Goal: Information Seeking & Learning: Learn about a topic

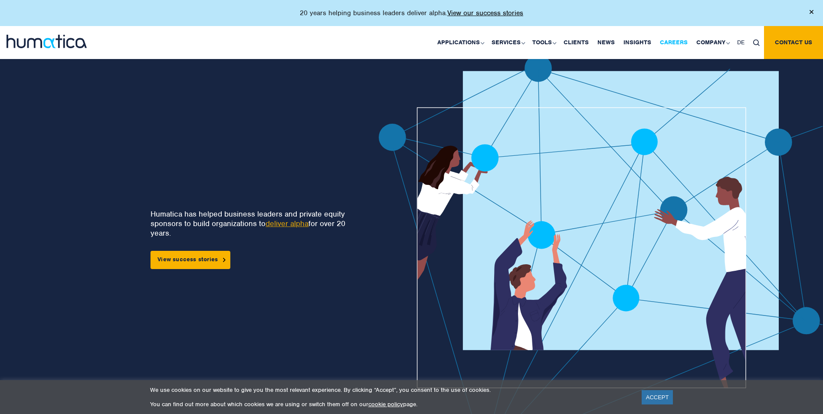
click at [688, 44] on link "Careers" at bounding box center [673, 42] width 36 height 33
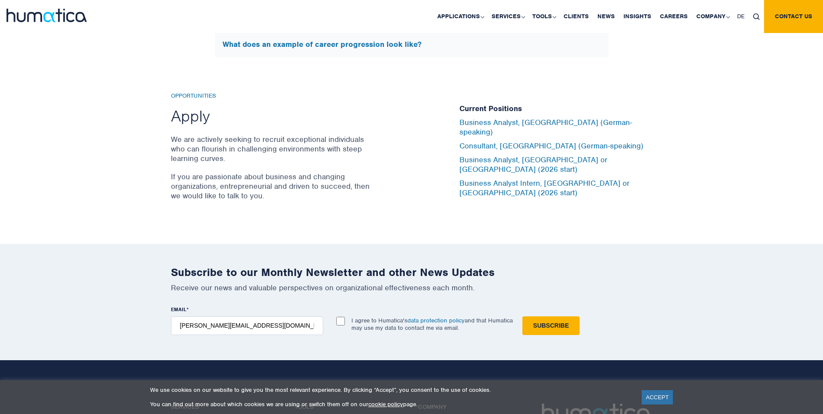
scroll to position [2833, 0]
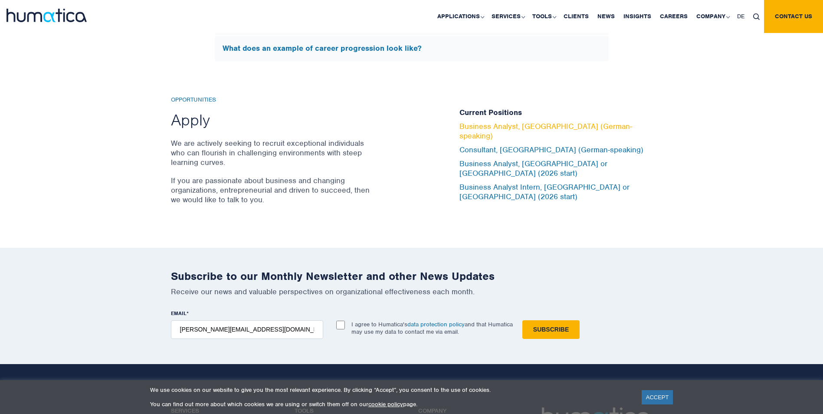
click at [478, 137] on link "Business Analyst, [GEOGRAPHIC_DATA] (German-speaking)" at bounding box center [545, 130] width 173 height 19
